Goal: Information Seeking & Learning: Learn about a topic

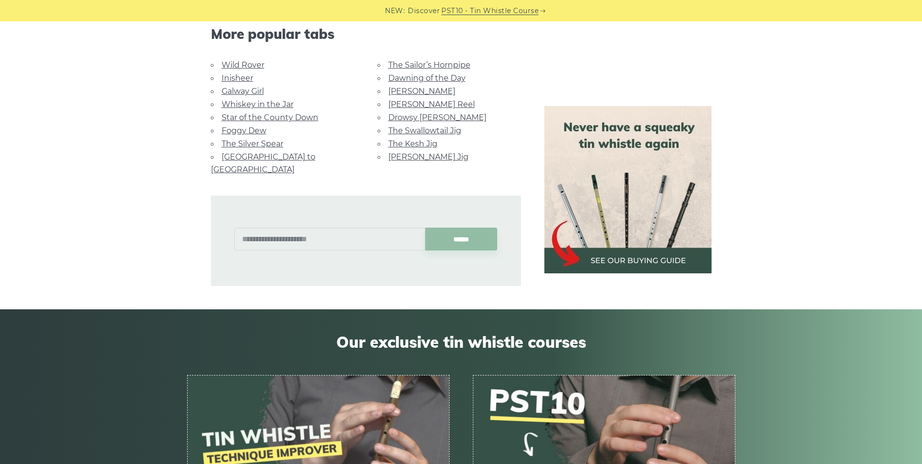
scroll to position [632, 0]
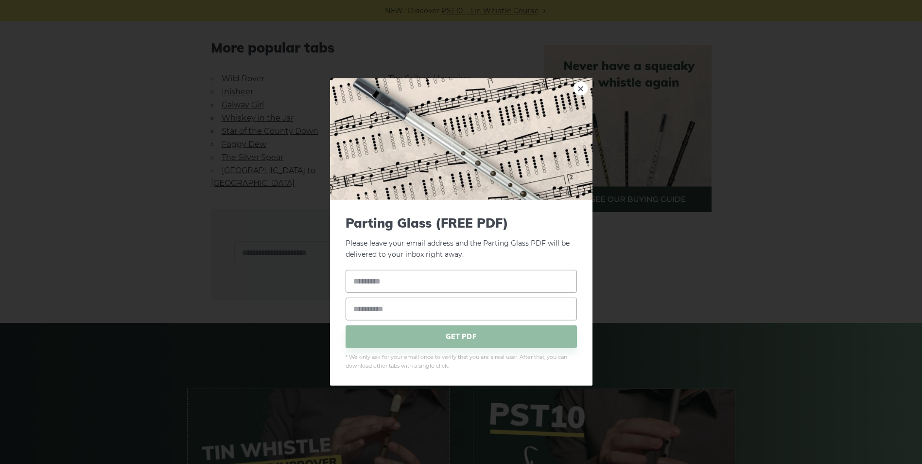
click at [129, 201] on div "× Parting Glass (FREE PDF) Please leave your email address and the Parting Glas…" at bounding box center [461, 232] width 922 height 464
drag, startPoint x: 576, startPoint y: 89, endPoint x: 582, endPoint y: 92, distance: 5.9
click at [577, 89] on link "×" at bounding box center [580, 88] width 15 height 15
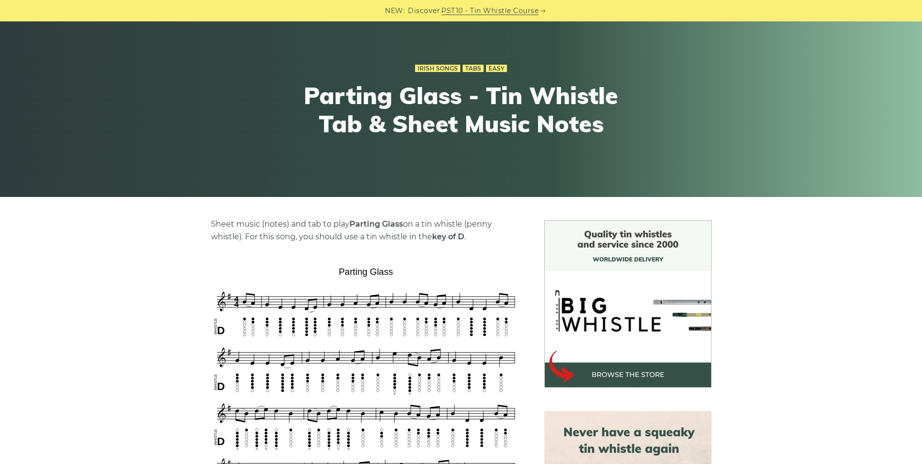
scroll to position [0, 0]
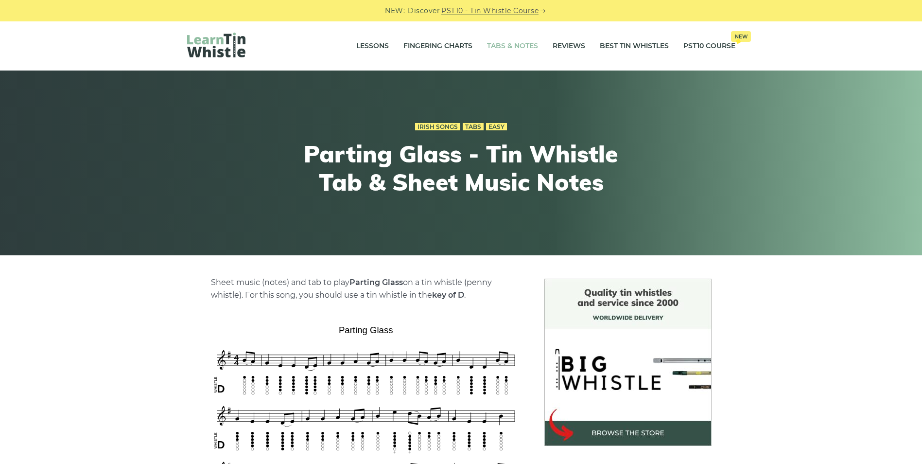
click at [508, 47] on link "Tabs & Notes" at bounding box center [512, 46] width 51 height 24
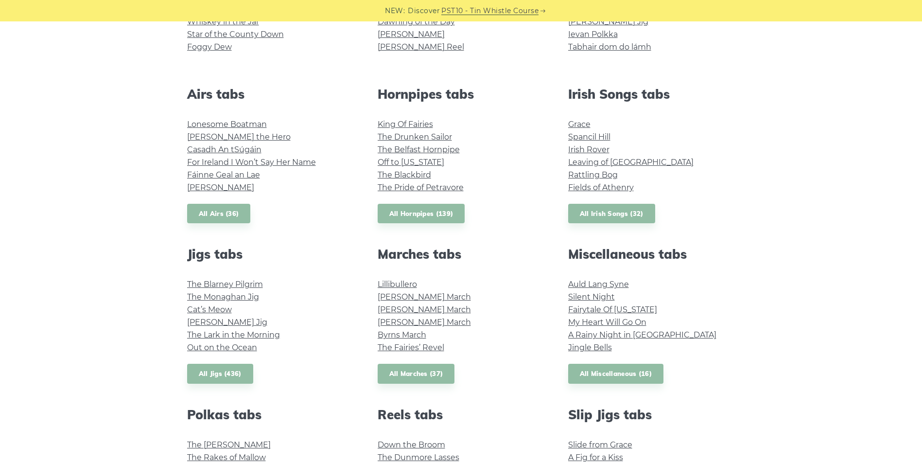
scroll to position [389, 0]
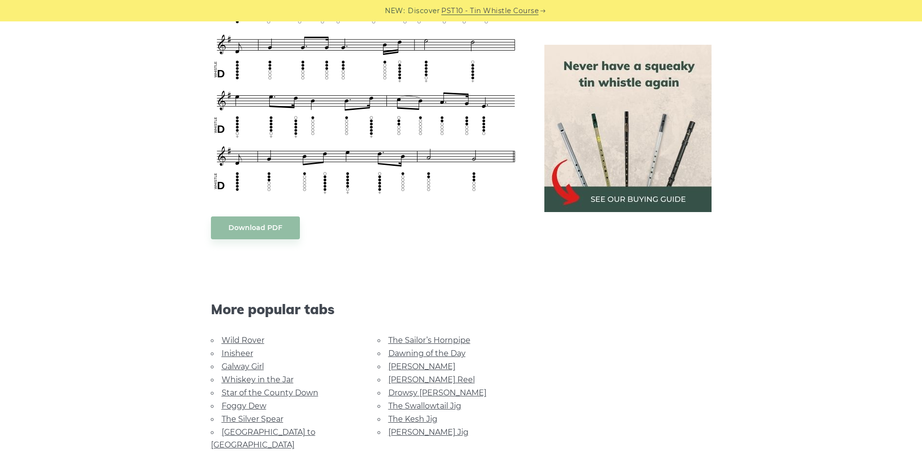
scroll to position [632, 0]
